Goal: Information Seeking & Learning: Find specific fact

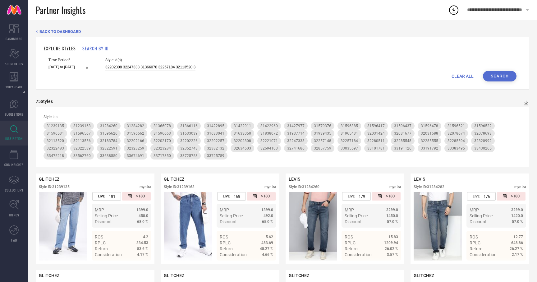
click at [115, 66] on input "32202308 32247333 31366078 32257184 32113520 31939435 31422960 31633039 3232099…" at bounding box center [150, 67] width 90 height 7
paste input
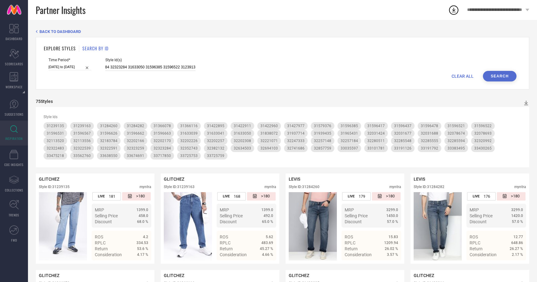
type input "32202308 32247333 31366078 32257184 32113520 31939435 31422960 31633039 3232099…"
click at [509, 76] on button "Search" at bounding box center [500, 76] width 34 height 11
click at [146, 67] on input "32202308 32247333 31366078 32257184 32113520 31939435 31422960 31633039 3232099…" at bounding box center [150, 67] width 90 height 7
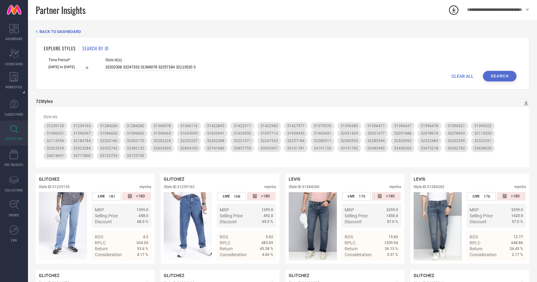
click at [146, 67] on input "32202308 32247333 31366078 32257184 32113520 31939435 31422960 31633039 3232099…" at bounding box center [150, 67] width 90 height 7
paste input "32285548 31838072 32257148 32113556 31633043 32321084 33567061 32258788 3159662…"
type input "32285548 31838072 32257148 32113556 31633043 32321084 33567061 32258788 3159662…"
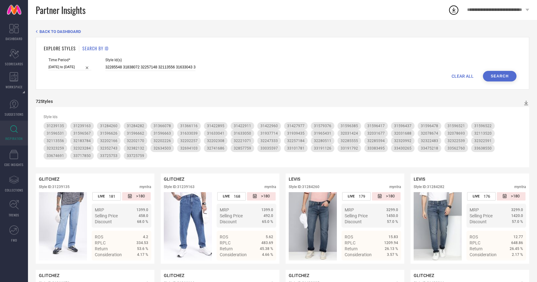
click at [498, 76] on button "Search" at bounding box center [500, 76] width 34 height 11
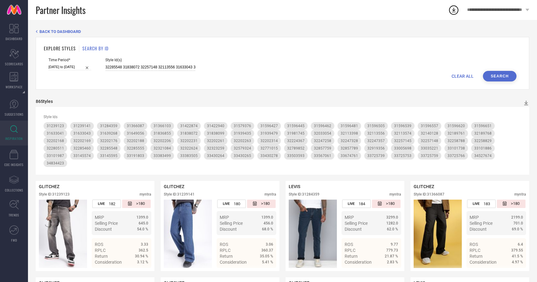
click at [153, 65] on input "32285548 31838072 32257148 32113556 31633043 32321084 33567061 32258788 3159662…" at bounding box center [150, 67] width 90 height 7
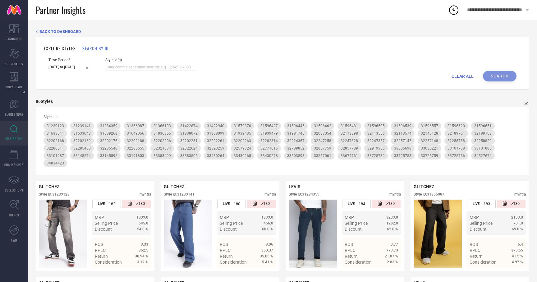
paste input "32393119 31946709 32140127 32202237 31579376 32285594 32140128 31284287 3183690…"
type input "32393119 31946709 32140127 32202237 31579376 32285594 32140128 31284287 3183690…"
click at [491, 78] on button "Search" at bounding box center [500, 76] width 34 height 11
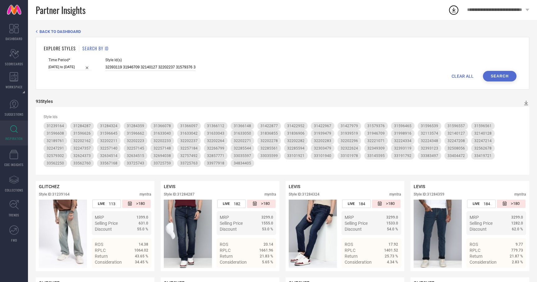
click at [148, 65] on input "32393119 31946709 32140127 32202237 31579376 32285594 32140128 31284287 3183690…" at bounding box center [150, 67] width 90 height 7
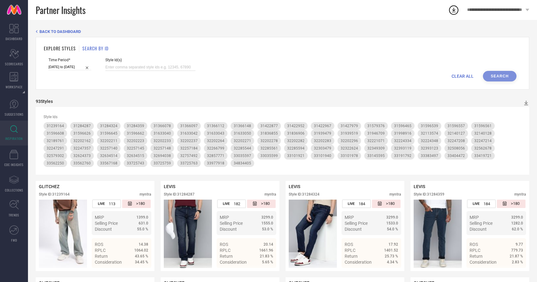
paste input "34360779 32352743 32202168 33725739 31179665 31981745 32031712 32294537 3213824…"
type input "34360779 32352743 32202168 33725739 31179665 31981745 32031712 32294537 3213824…"
click at [486, 78] on button "Search" at bounding box center [500, 76] width 34 height 11
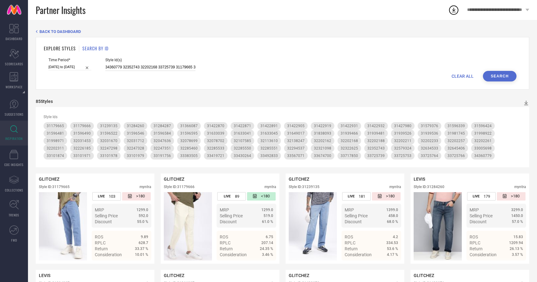
click at [148, 68] on input "34360779 32352743 32202168 33725739 31179665 31981745 32031712 32294537 3213824…" at bounding box center [150, 67] width 90 height 7
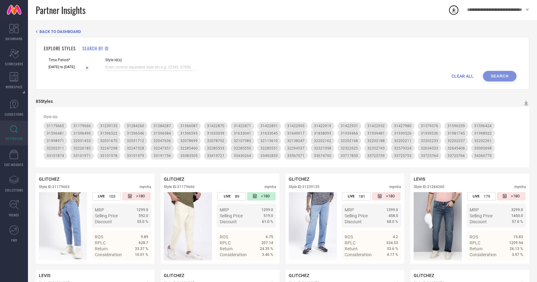
paste input "32382132 31422870 32113618 32285544 33419721 33562250 32285594 32224367 3319112…"
type input "32382132 31422870 32113618 32285544 33419721 33562250 32285594 32224367 3319112…"
click at [488, 73] on button "Search" at bounding box center [500, 76] width 34 height 11
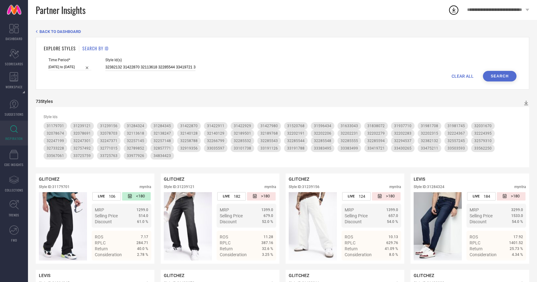
click at [149, 67] on input "32382132 31422870 32113618 32285544 33419721 33562250 32285594 32224367 3319112…" at bounding box center [150, 67] width 90 height 7
click at [458, 74] on span "CLEAR ALL" at bounding box center [462, 76] width 22 height 5
click at [145, 68] on input at bounding box center [150, 67] width 90 height 7
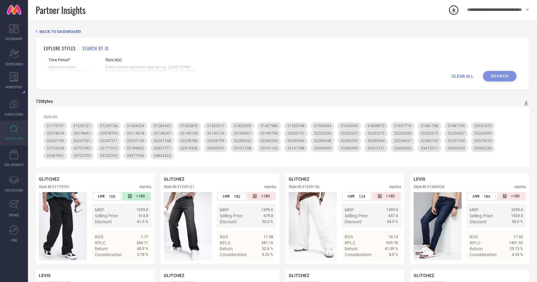
paste input "31422957 32031709 31596354 33101987 31838113 33035225 32113519 32202239 3159656…"
type input "31422957 32031709 31596354 33101987 31838113 33035225 32113519 32202239 3159656…"
click at [52, 67] on input at bounding box center [69, 67] width 43 height 7
select select "8"
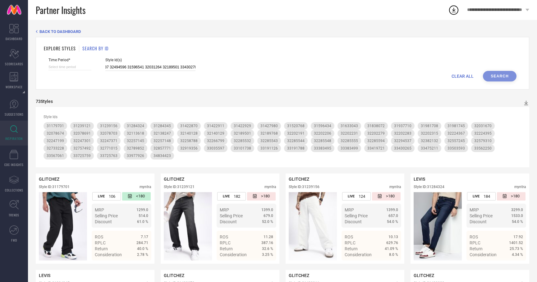
select select "2025"
select select "9"
select select "2025"
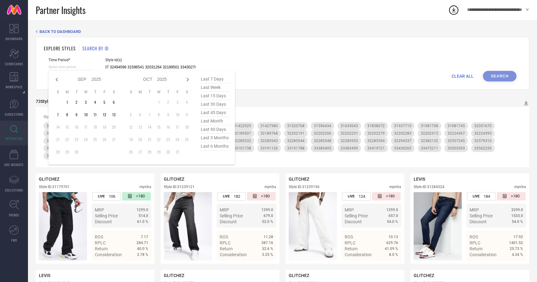
type input "31422957 32031709 31596354 33101987 31838113 33035225 32113519 32202239 3159656…"
click at [216, 138] on span "last 3 months" at bounding box center [214, 138] width 31 height 8
type input "[DATE] to [DATE]"
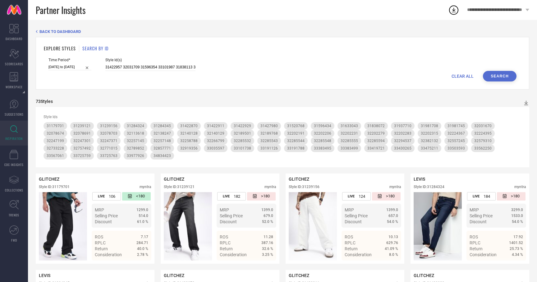
click at [497, 76] on button "Search" at bounding box center [500, 76] width 34 height 11
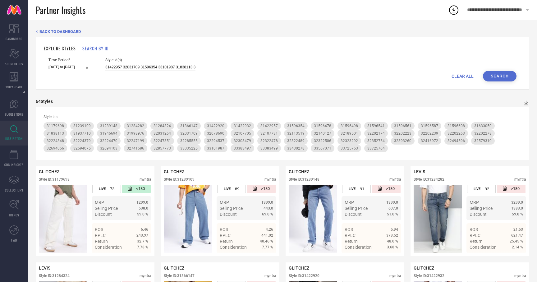
click at [129, 69] on input "31422957 32031709 31596354 33101987 31838113 33035225 32113519 32202239 3159656…" at bounding box center [150, 67] width 90 height 7
paste input "32202264 32202264 31998916 33101940 31596465 31596561 31422952 33404472 3222107…"
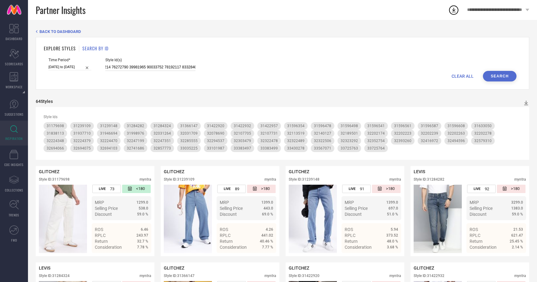
type input "32202264 32202264 31998916 33101940 31596465 31596561 31422952 33404472 3222107…"
click at [499, 82] on div "EXPLORE STYLES SEARCH BY ID Time Period* [DATE] to [DATE] Style Id(s) CLEAR ALL…" at bounding box center [282, 63] width 493 height 52
click at [498, 80] on button "Search" at bounding box center [500, 76] width 34 height 11
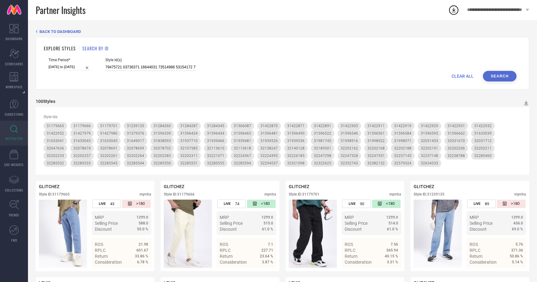
click at [153, 68] on input at bounding box center [150, 67] width 90 height 7
paste input "33562250 32285594 32224367 33191126 32285543 32257145 32078674 32733228 3203167…"
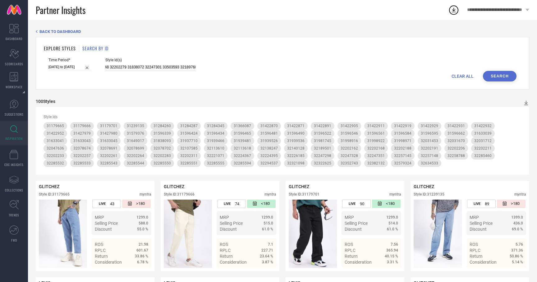
type input "33562250 32285594 32224367 33191126 32285543 32257145 32078674 32733228 3203167…"
click at [490, 75] on button "Search" at bounding box center [500, 76] width 34 height 11
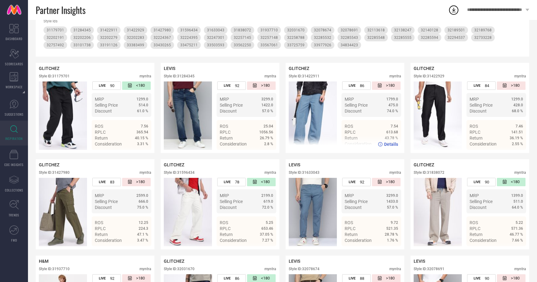
scroll to position [0, 0]
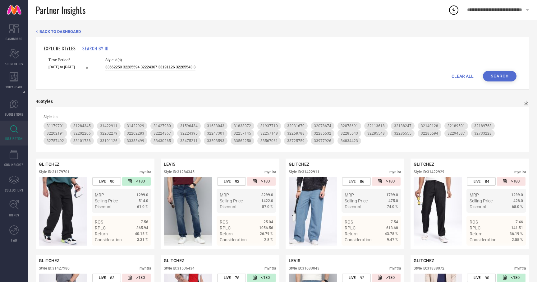
click at [151, 68] on input "33562250 32285594 32224367 33191126 32285543 32257145 32078674 32733228 3203167…" at bounding box center [150, 67] width 90 height 7
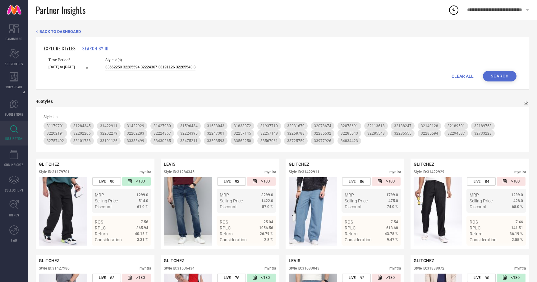
click at [151, 68] on input "33562250 32285594 32224367 33191126 32285543 32257145 32078674 32733228 3203167…" at bounding box center [150, 67] width 90 height 7
paste input "33562250 32285594 32224367 33191126 32285543 32257145 32078674 32733228 3203167…"
click at [496, 77] on button "Search" at bounding box center [500, 76] width 34 height 11
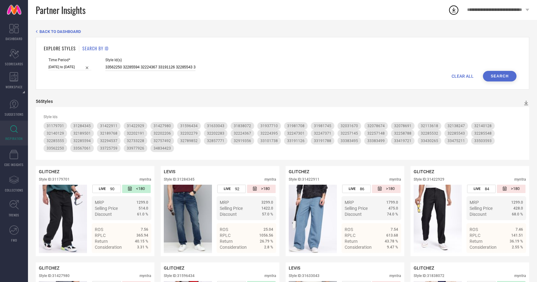
click at [138, 66] on input "33562250 32285594 32224367 33191126 32285543 32257145 32078674 32733228 3203167…" at bounding box center [150, 67] width 90 height 7
paste input "1239135 33725764 31422871 32031670 32078699 31596490 31596595 31649017 31633039…"
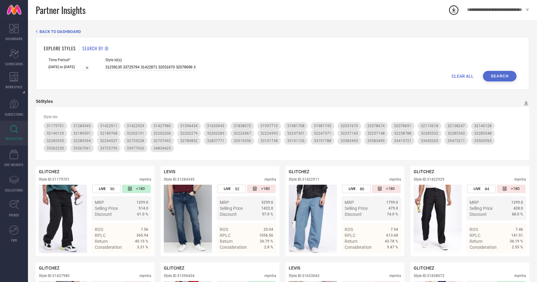
scroll to position [0, 930]
type input "31239135 33725764 31422871 32031670 32078699 31596490 31596595 31649017 3163303…"
click at [497, 81] on div "EXPLORE STYLES SEARCH BY ID Time Period* [DATE] to [DATE] Style Id(s) 31239135 …" at bounding box center [282, 63] width 493 height 52
click at [497, 79] on button "Search" at bounding box center [500, 76] width 34 height 11
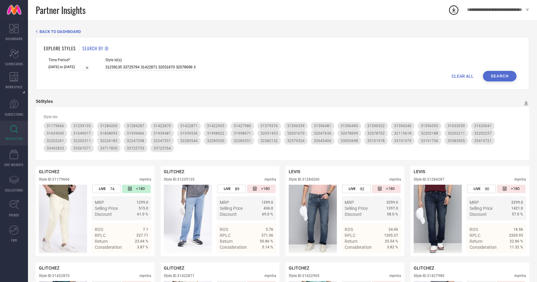
click at [126, 66] on input "31239135 33725764 31422871 32031670 32078699 31596490 31596595 31649017 3163303…" at bounding box center [150, 67] width 90 height 7
paste input "31239164 33419721 33725743 33562250 32247214 33725759 33191792 32224334 3269403…"
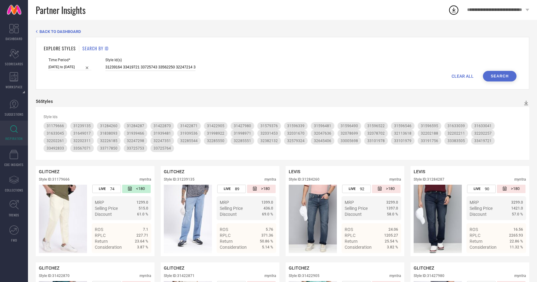
scroll to position [0, 1705]
type input "31239164 33419721 33725743 33562250 32247214 33725759 33191792 32224334 3269403…"
click at [488, 79] on button "Search" at bounding box center [500, 76] width 34 height 11
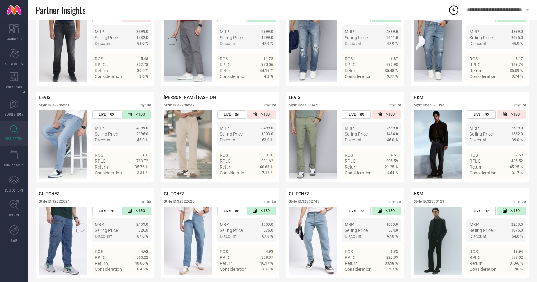
scroll to position [1438, 0]
